Goal: Task Accomplishment & Management: Manage account settings

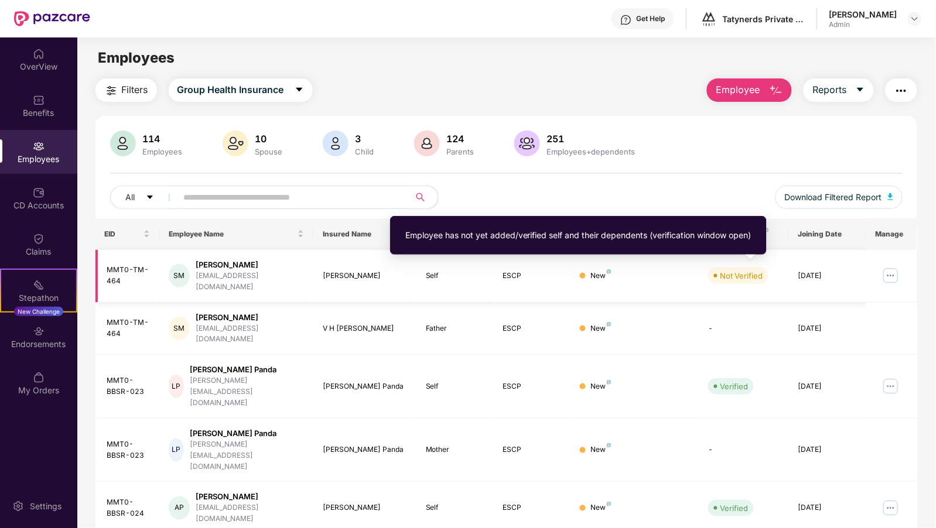
click at [735, 270] on div "Not Verified" at bounding box center [741, 276] width 43 height 12
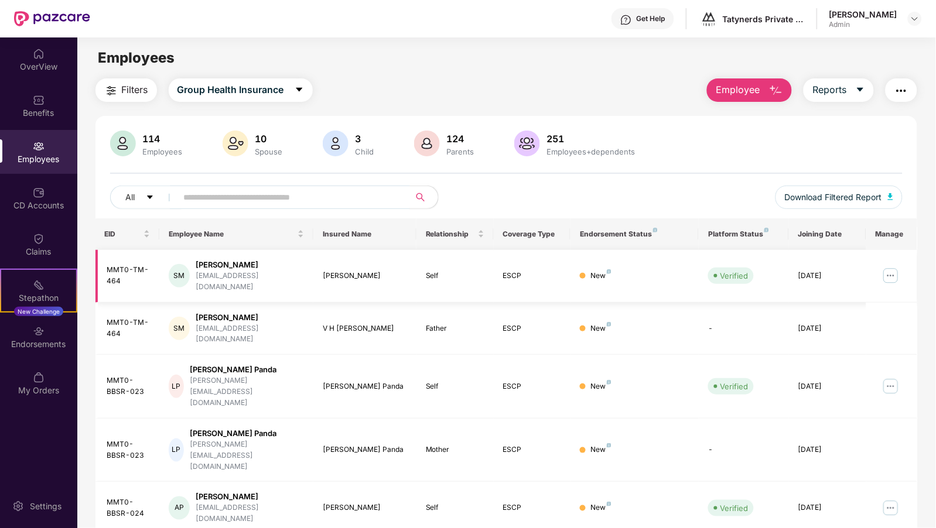
click at [889, 267] on img at bounding box center [890, 275] width 19 height 19
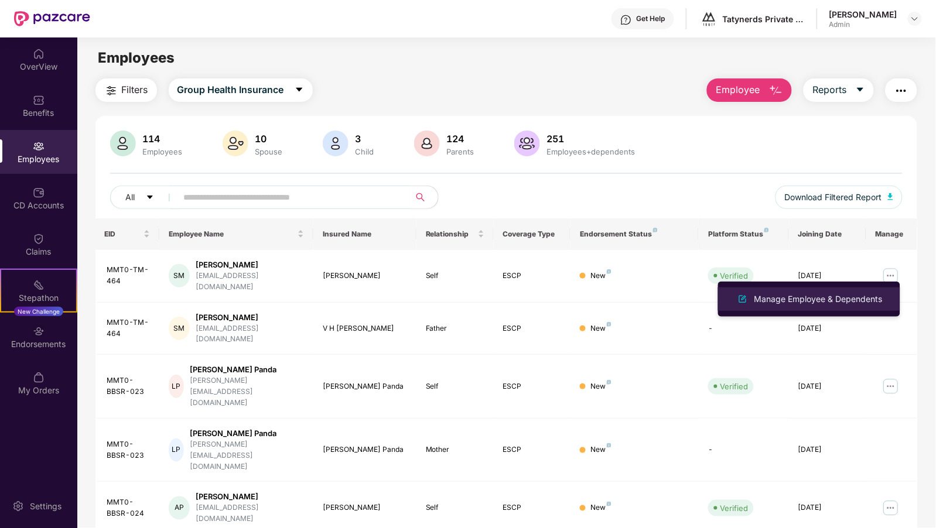
click at [833, 297] on div "Manage Employee & Dependents" at bounding box center [818, 299] width 133 height 13
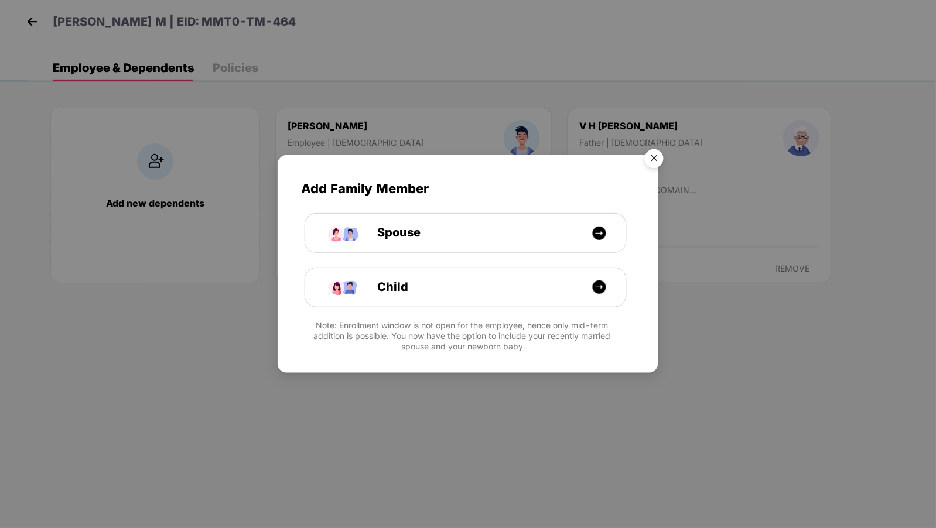
click at [659, 158] on img "Close" at bounding box center [654, 160] width 33 height 33
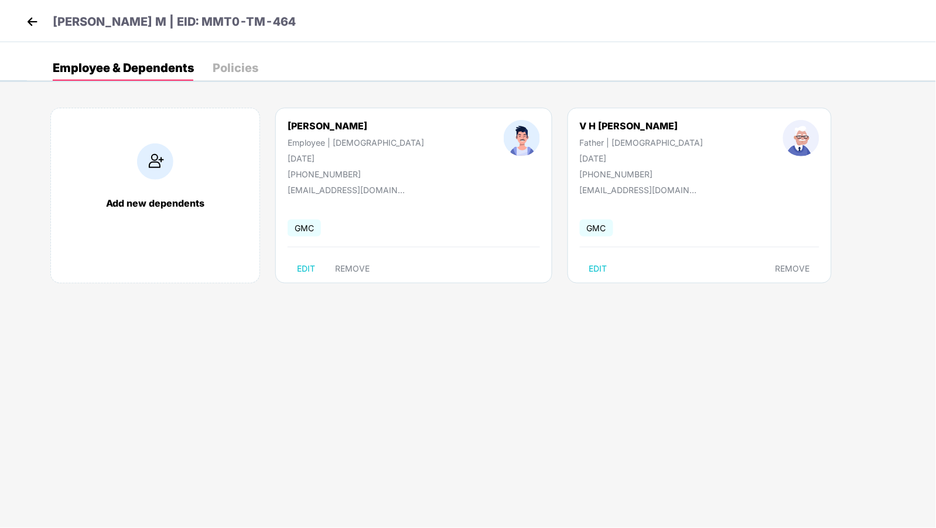
click at [228, 71] on div "Policies" at bounding box center [236, 68] width 46 height 12
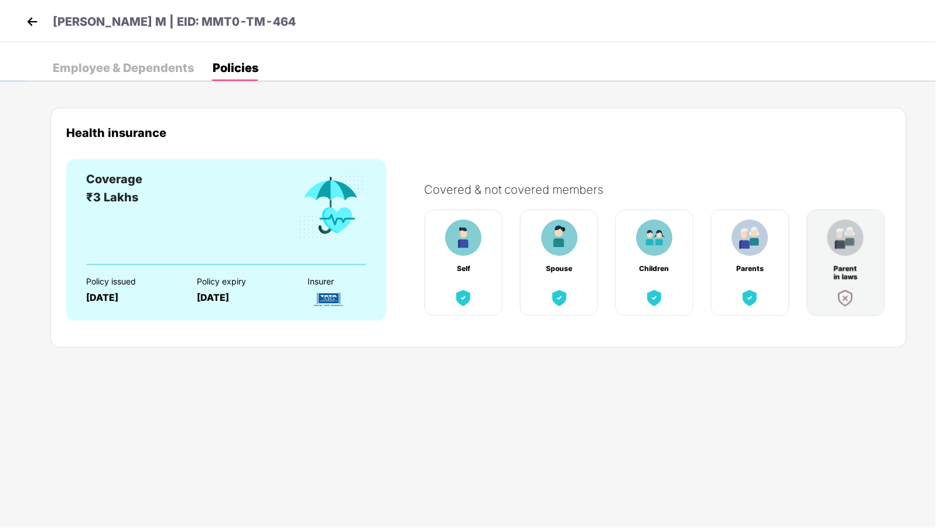
click at [142, 67] on div "Employee & Dependents" at bounding box center [123, 68] width 141 height 12
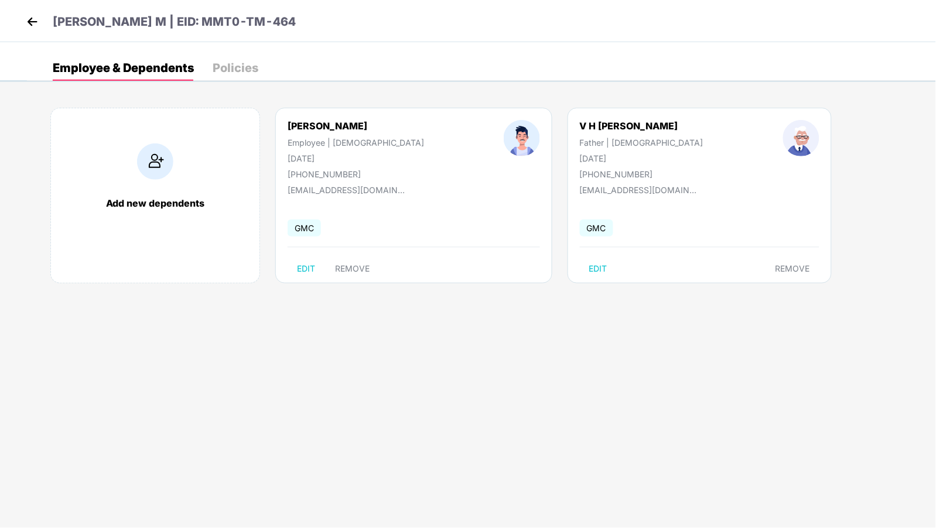
click at [37, 17] on img at bounding box center [32, 22] width 18 height 18
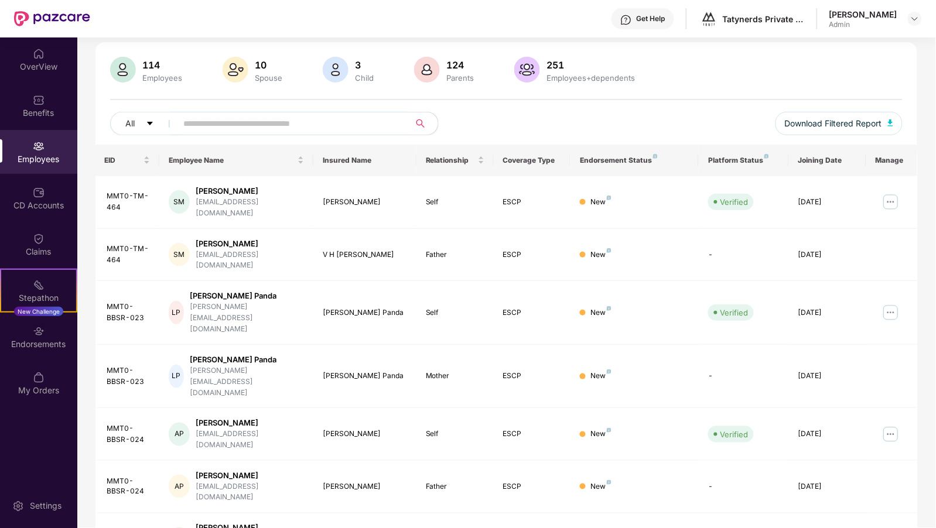
scroll to position [96, 0]
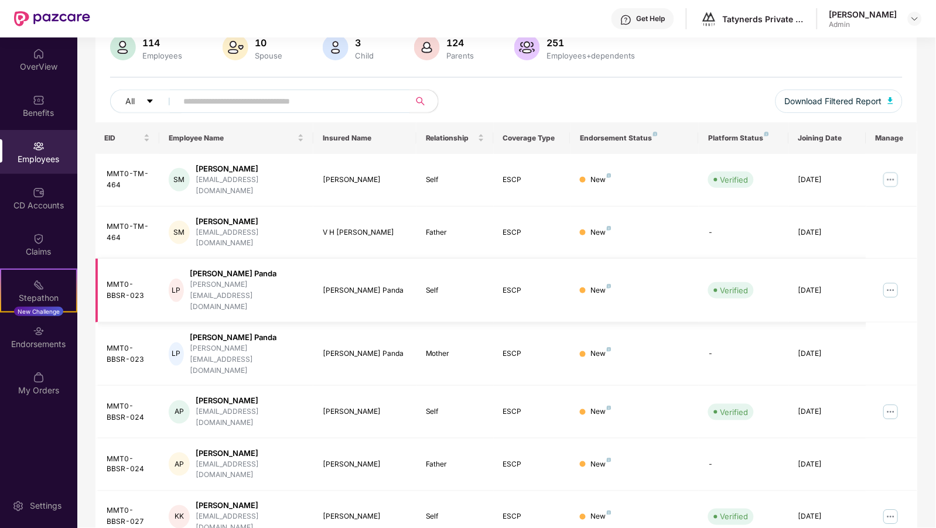
click at [892, 281] on img at bounding box center [890, 290] width 19 height 19
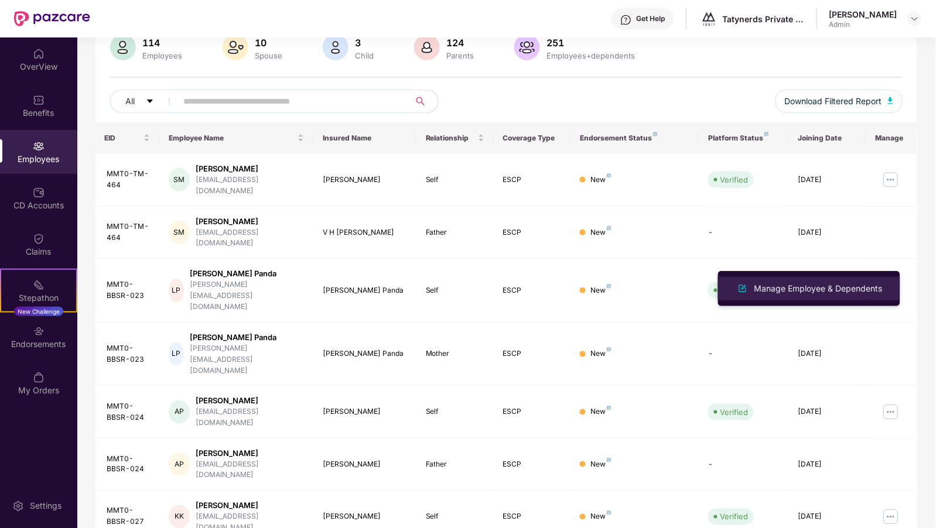
click at [827, 288] on div "Manage Employee & Dependents" at bounding box center [818, 288] width 133 height 13
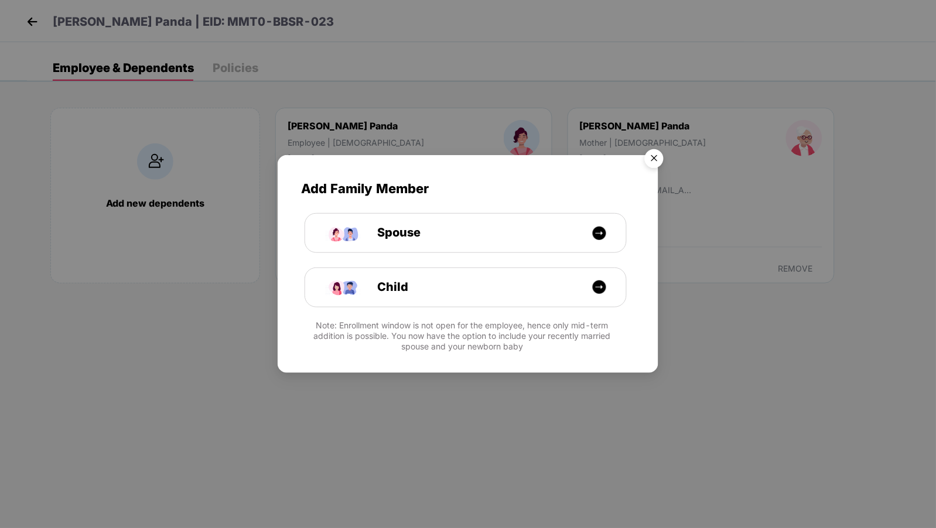
click at [655, 155] on img "Close" at bounding box center [654, 160] width 33 height 33
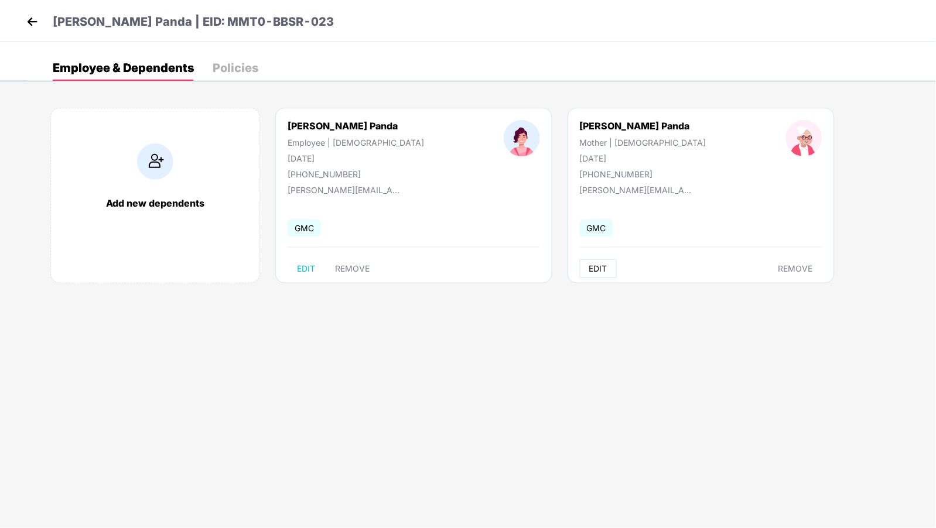
click at [589, 264] on span "EDIT" at bounding box center [598, 268] width 18 height 9
select select "******"
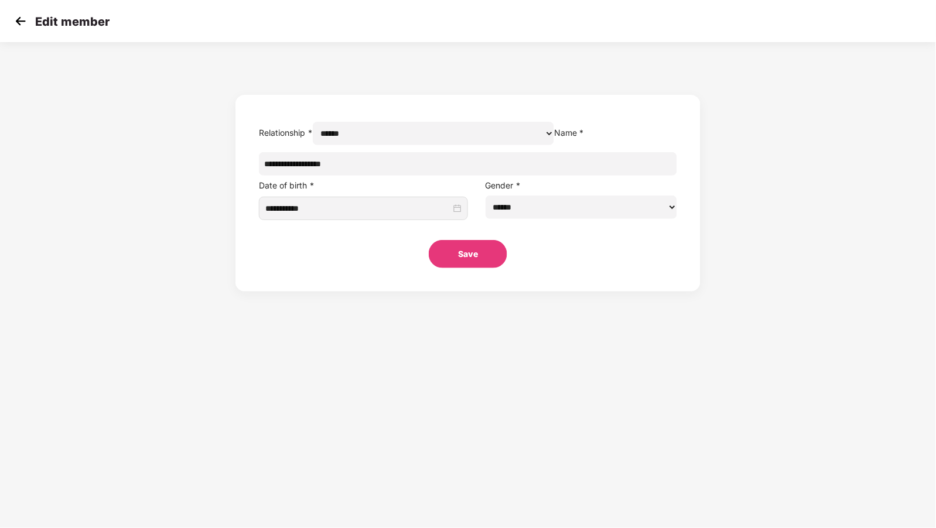
click at [19, 22] on img at bounding box center [21, 21] width 18 height 18
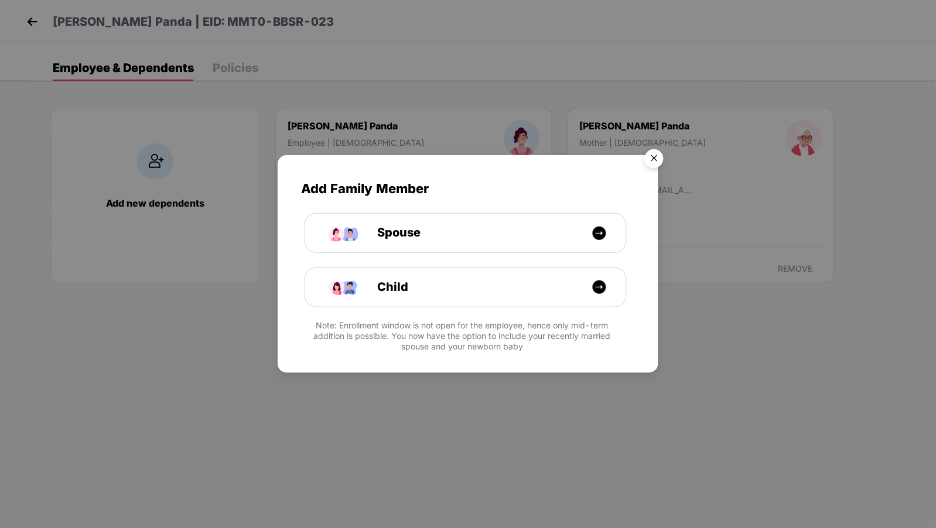
click at [658, 161] on img "Close" at bounding box center [654, 160] width 33 height 33
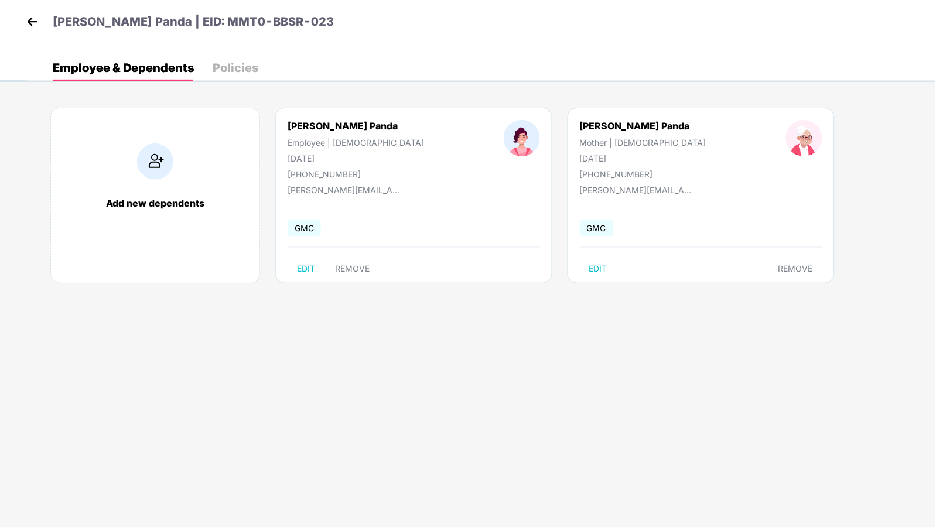
click at [29, 27] on img at bounding box center [32, 22] width 18 height 18
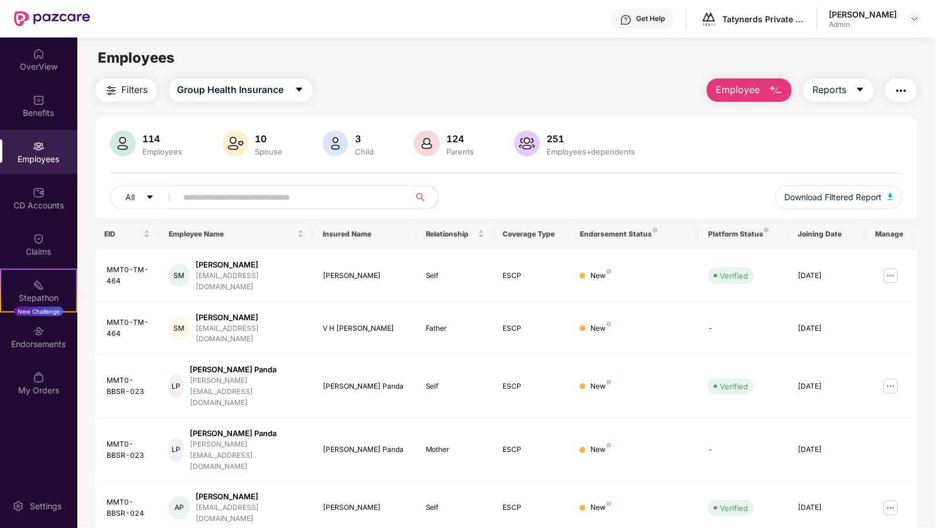
click at [349, 191] on input "text" at bounding box center [289, 198] width 210 height 18
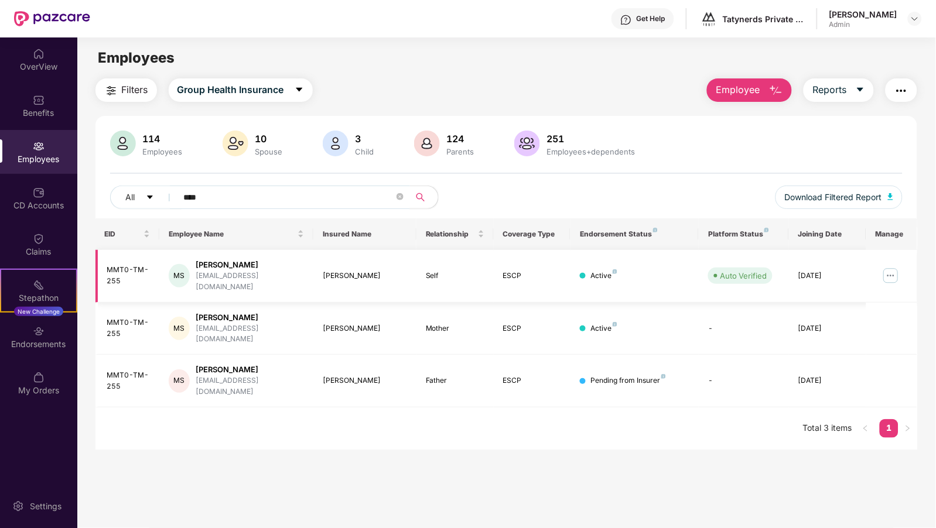
type input "****"
click at [887, 272] on img at bounding box center [890, 275] width 19 height 19
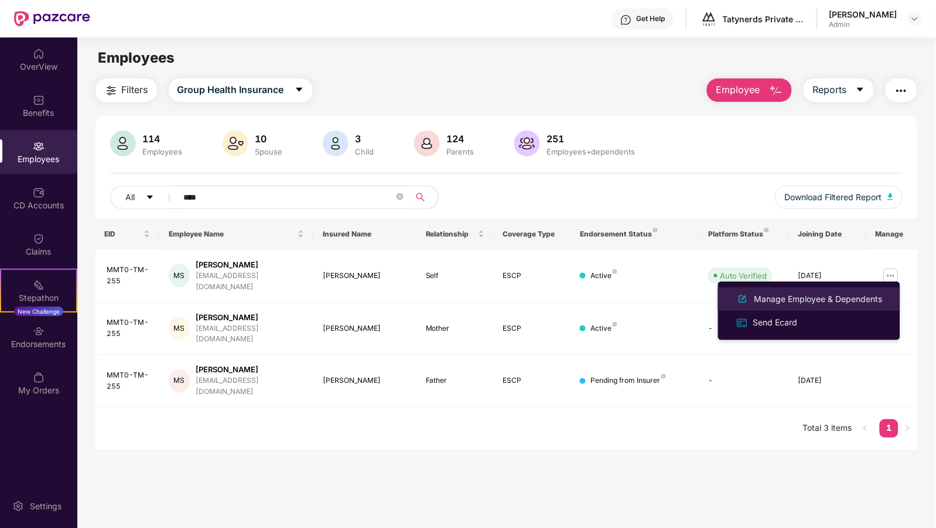
click at [801, 304] on div "Manage Employee & Dependents" at bounding box center [818, 299] width 133 height 13
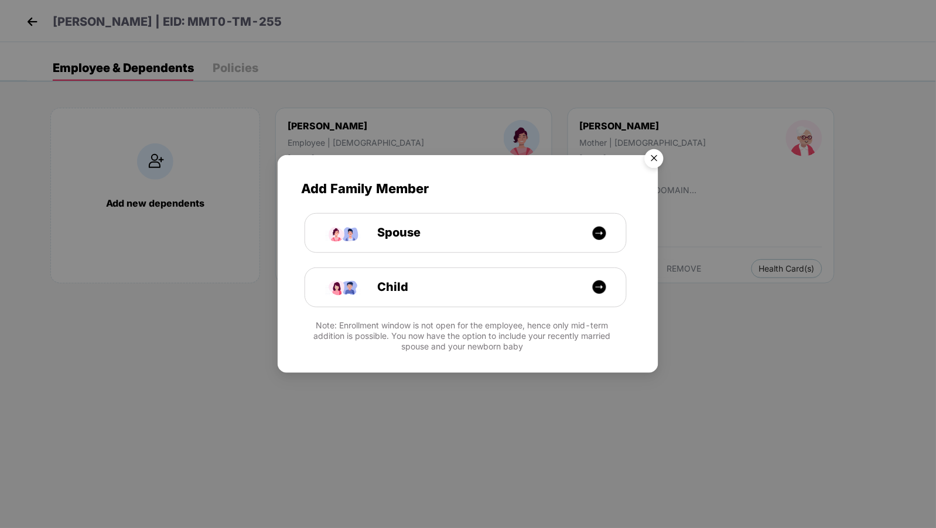
click at [660, 154] on img "Close" at bounding box center [654, 160] width 33 height 33
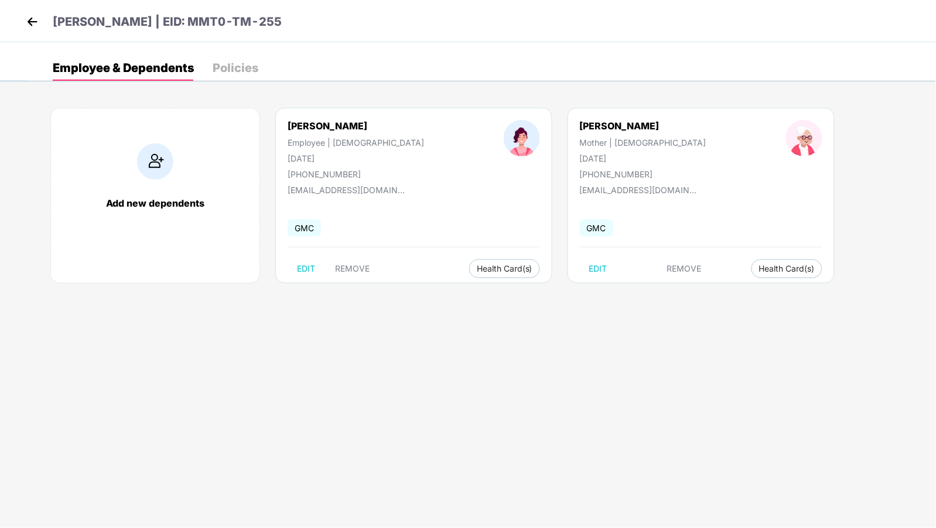
click at [36, 20] on img at bounding box center [32, 22] width 18 height 18
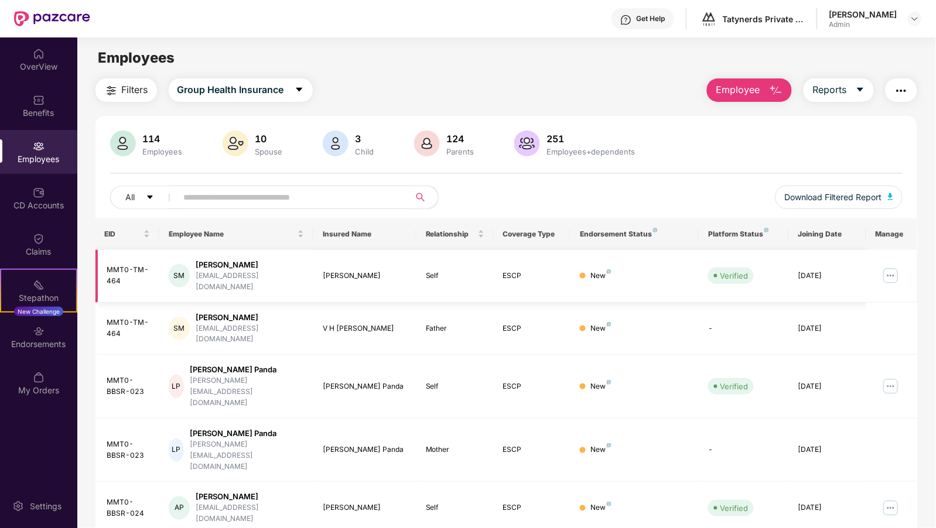
click at [895, 272] on img at bounding box center [890, 275] width 19 height 19
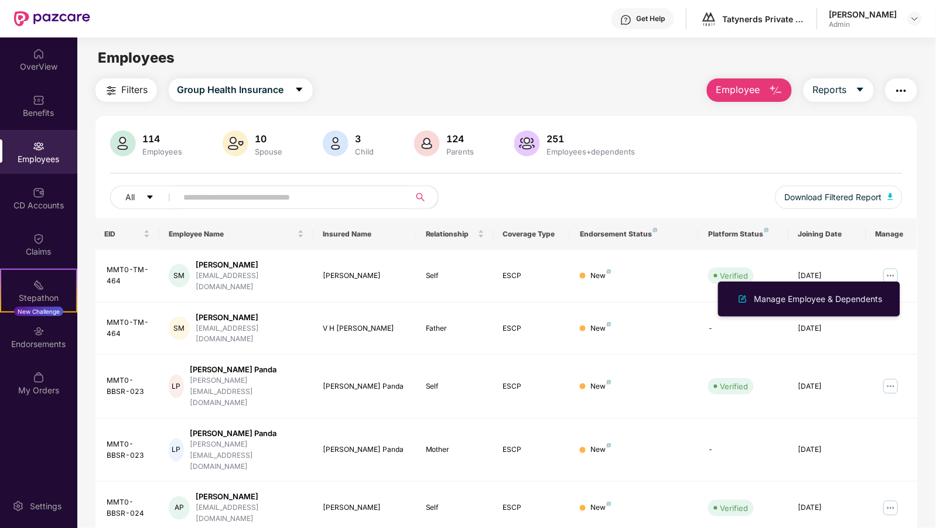
click at [686, 124] on div "114 Employees 10 Spouse 3 Child 124 Parents 251 Employees+dependents All Downlo…" at bounding box center [506, 488] width 822 height 745
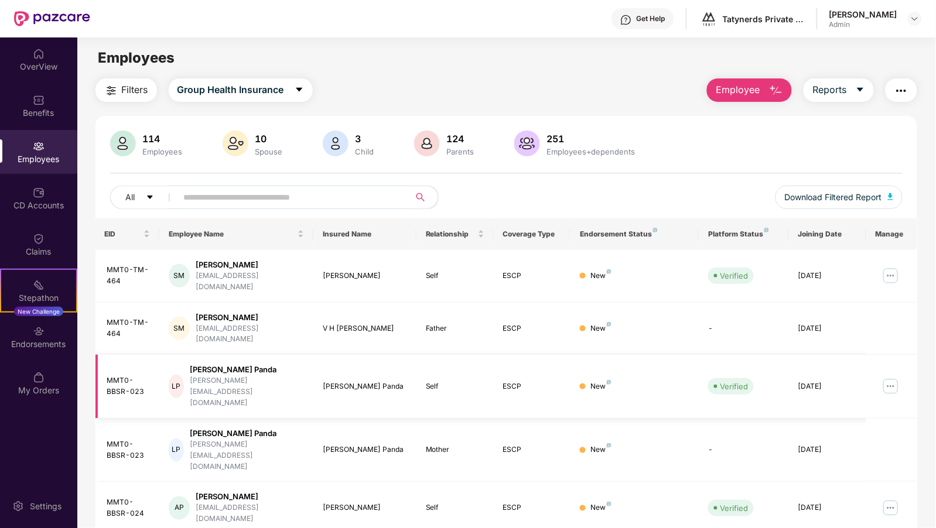
scroll to position [191, 0]
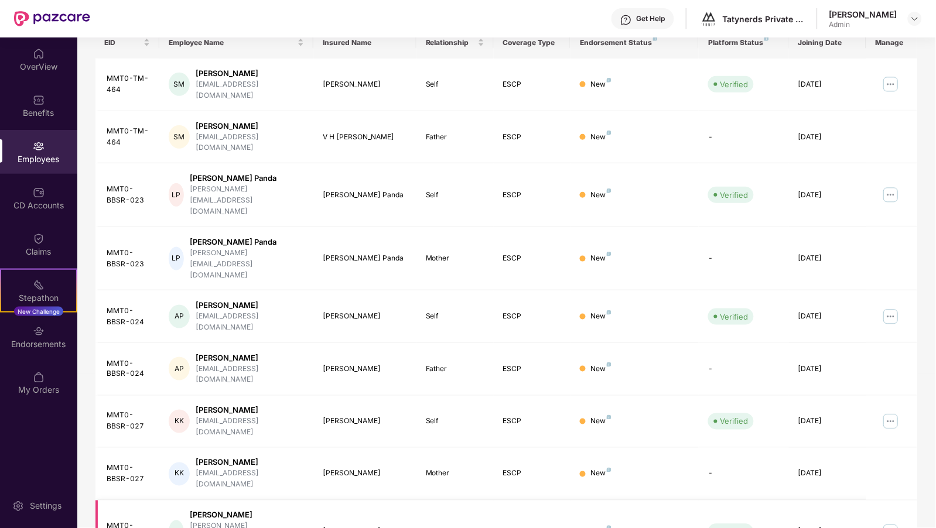
click at [890, 523] on img at bounding box center [890, 532] width 19 height 19
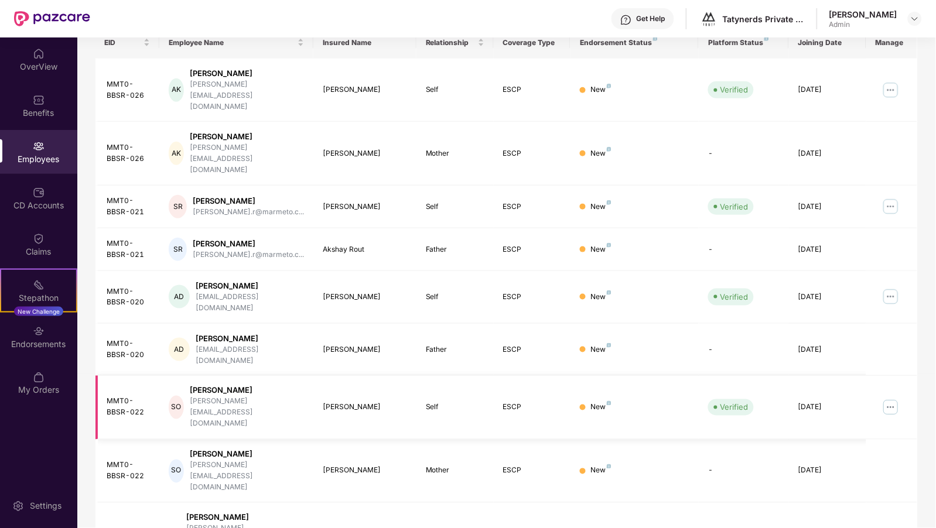
click at [893, 398] on img at bounding box center [890, 407] width 19 height 19
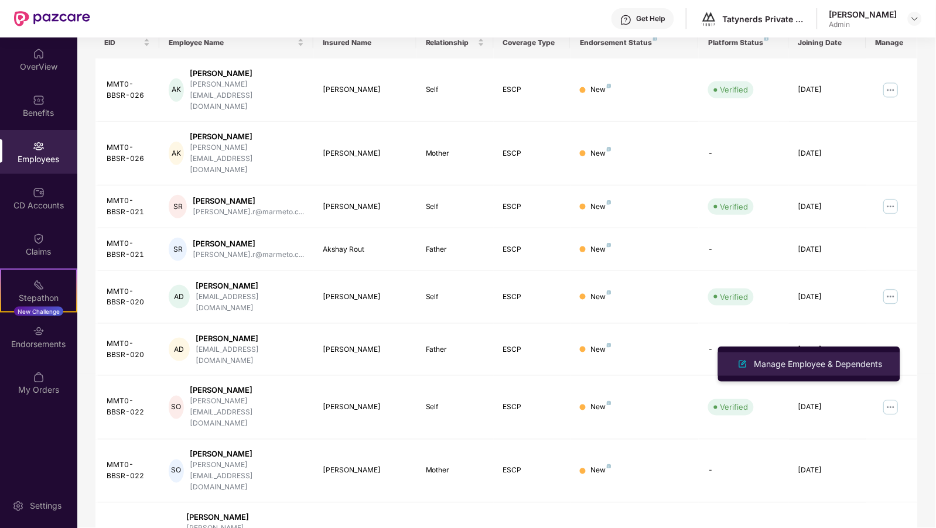
click at [846, 361] on div "Manage Employee & Dependents" at bounding box center [818, 364] width 133 height 13
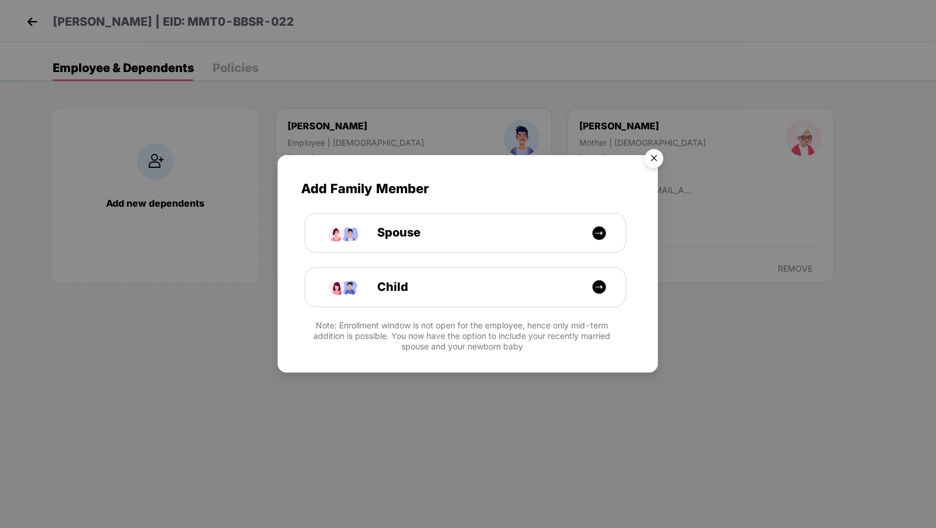
click at [653, 153] on img "Close" at bounding box center [654, 160] width 33 height 33
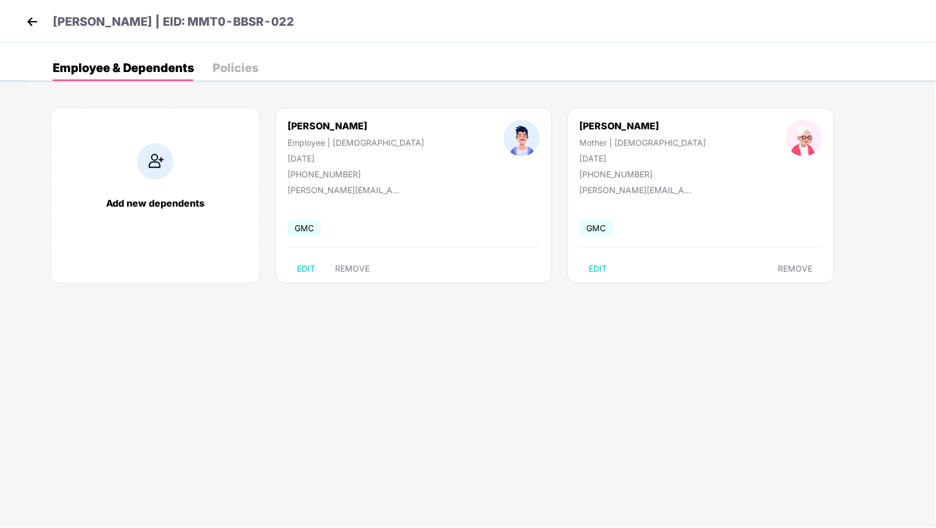
click at [244, 73] on div "Policies" at bounding box center [236, 68] width 46 height 12
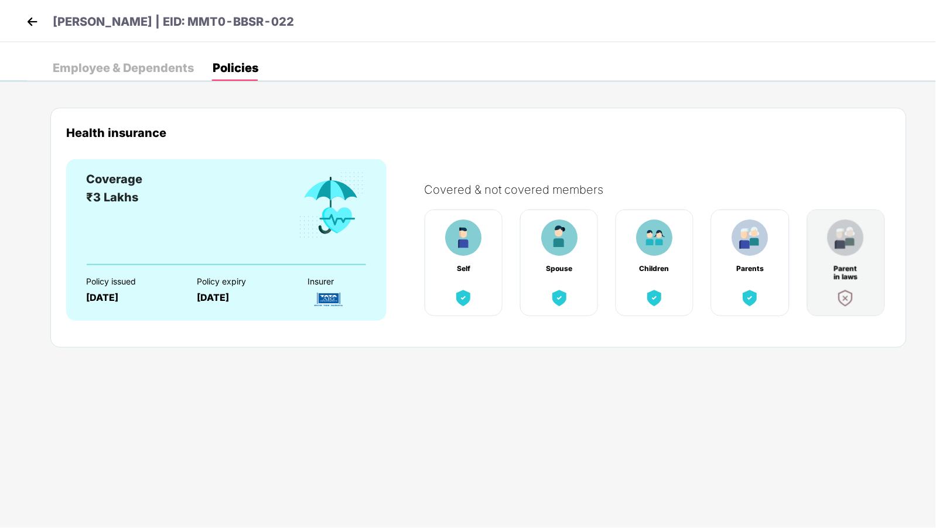
click at [39, 18] on img at bounding box center [32, 22] width 18 height 18
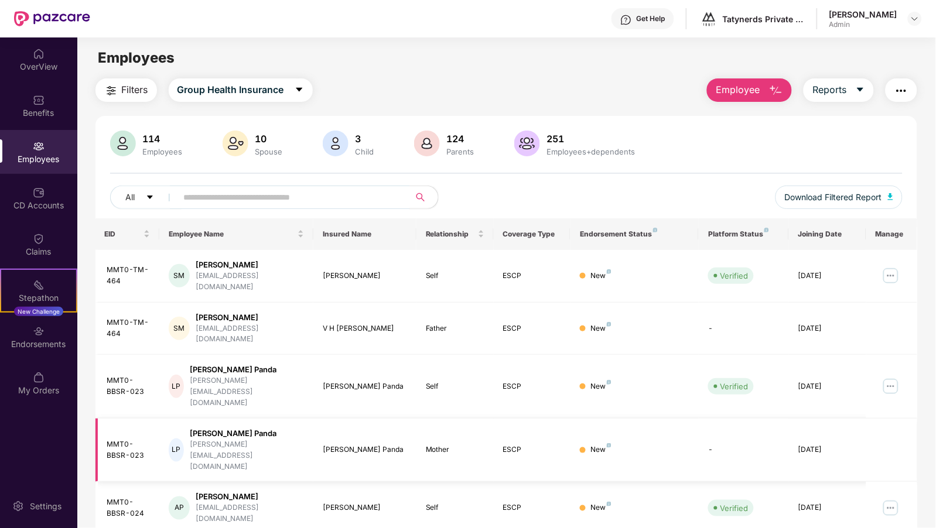
scroll to position [191, 0]
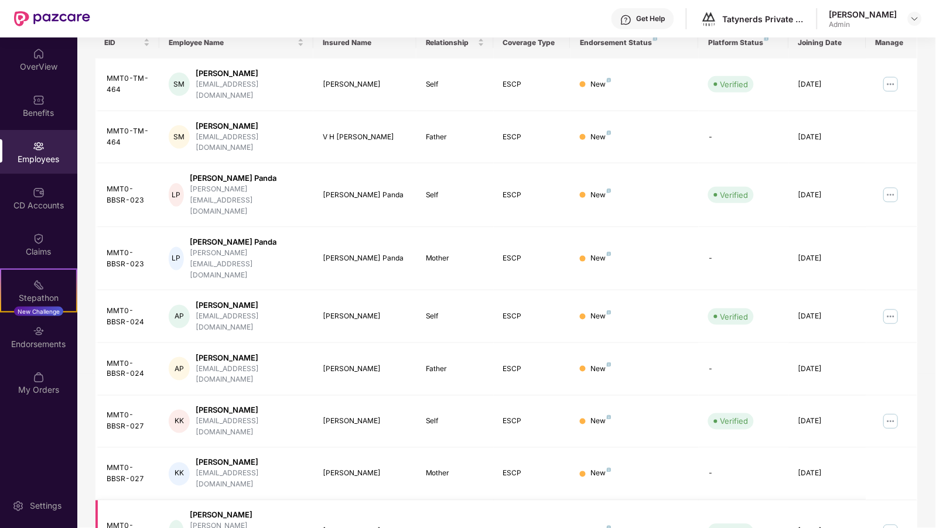
click at [886, 523] on img at bounding box center [890, 532] width 19 height 19
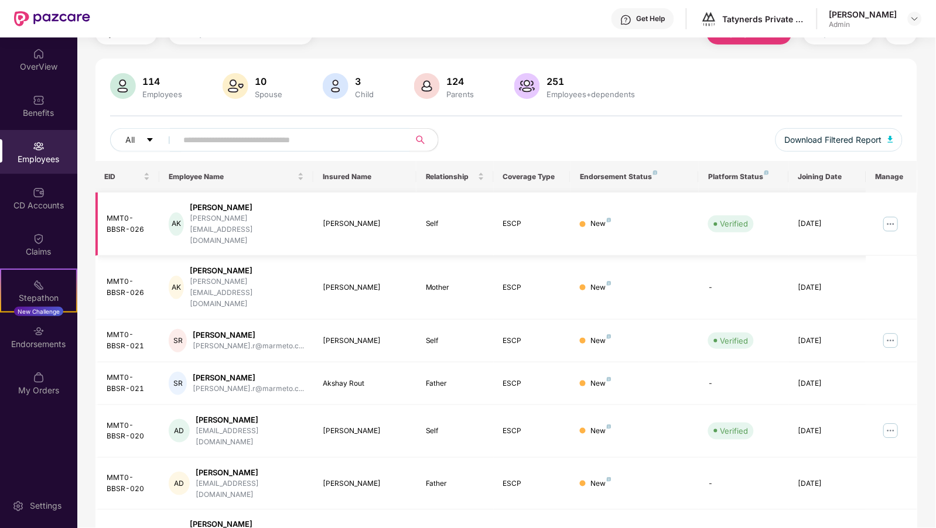
scroll to position [49, 0]
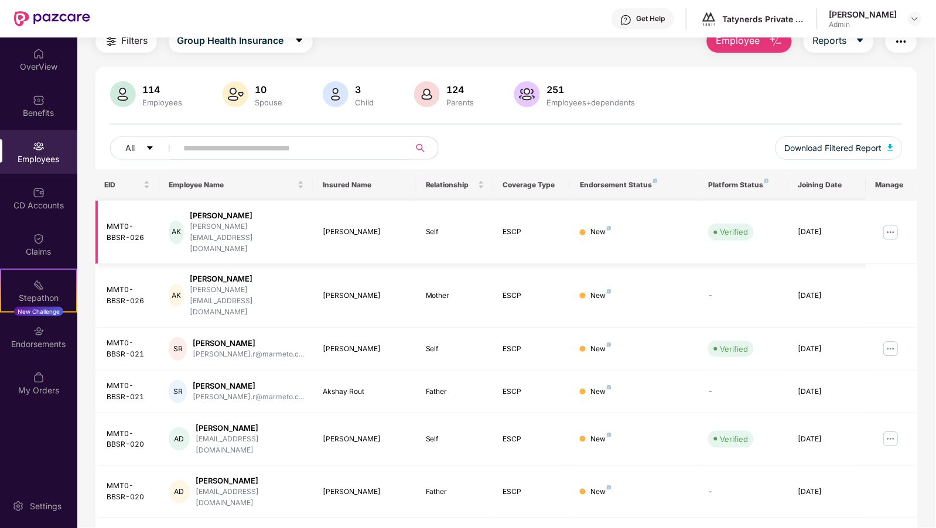
click at [881, 223] on img at bounding box center [890, 232] width 19 height 19
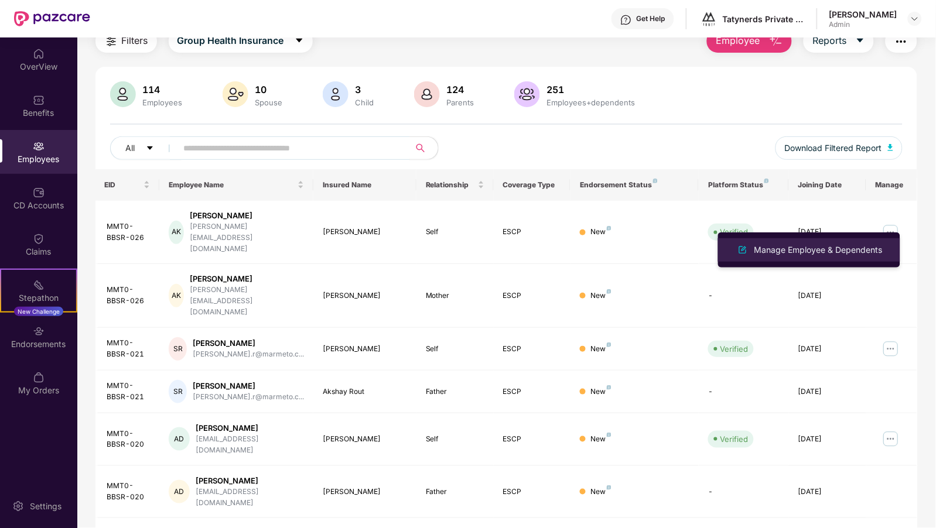
click at [864, 243] on div "Manage Employee & Dependents" at bounding box center [809, 250] width 152 height 14
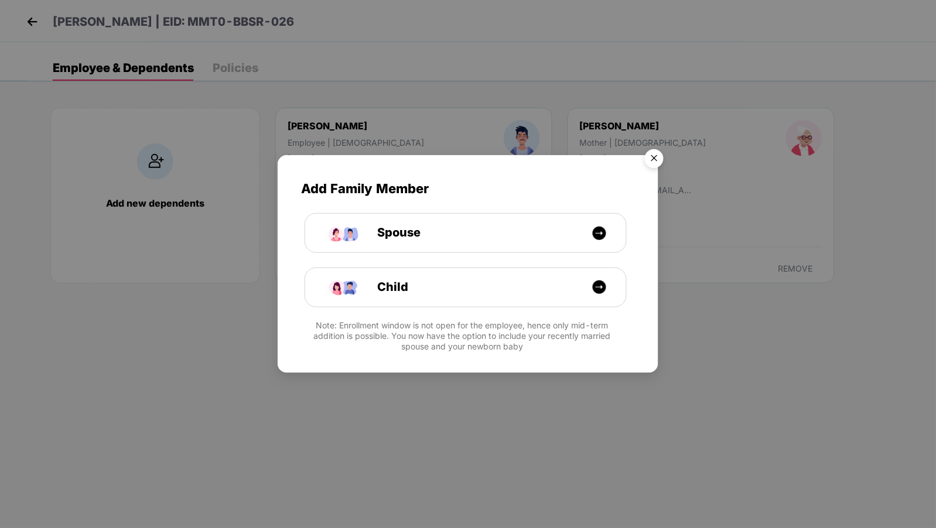
click at [653, 158] on img "Close" at bounding box center [654, 160] width 33 height 33
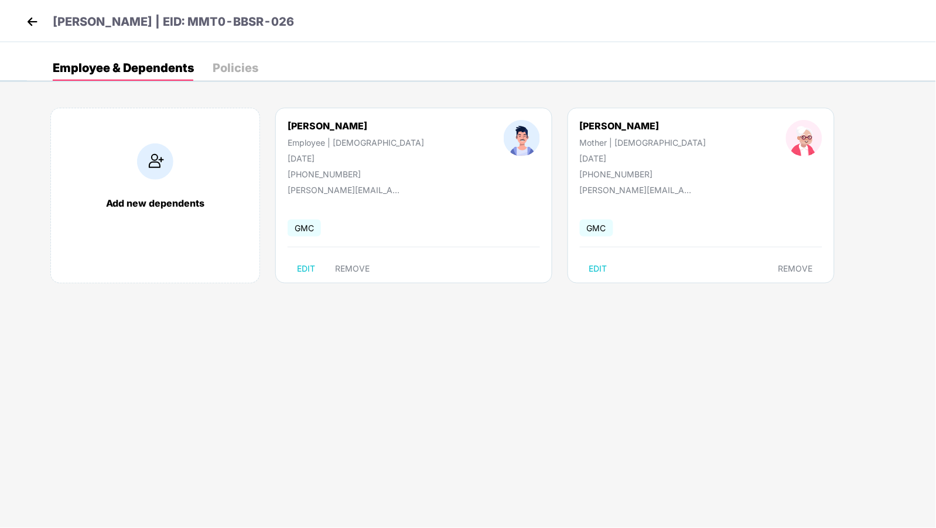
click at [580, 231] on span "GMC" at bounding box center [596, 228] width 33 height 17
click at [240, 67] on div "Policies" at bounding box center [236, 68] width 46 height 12
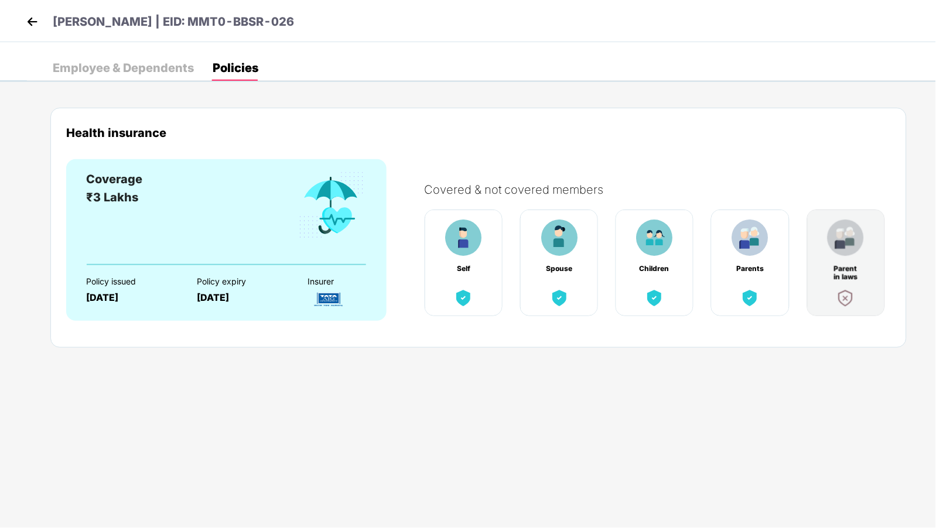
click at [138, 65] on div "Employee & Dependents" at bounding box center [123, 68] width 141 height 12
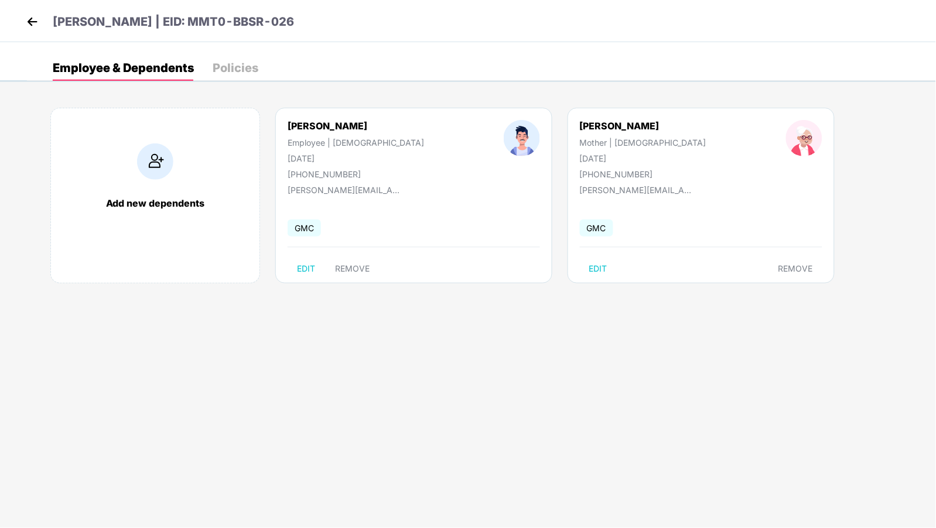
click at [34, 21] on img at bounding box center [32, 22] width 18 height 18
